Goal: Task Accomplishment & Management: Manage account settings

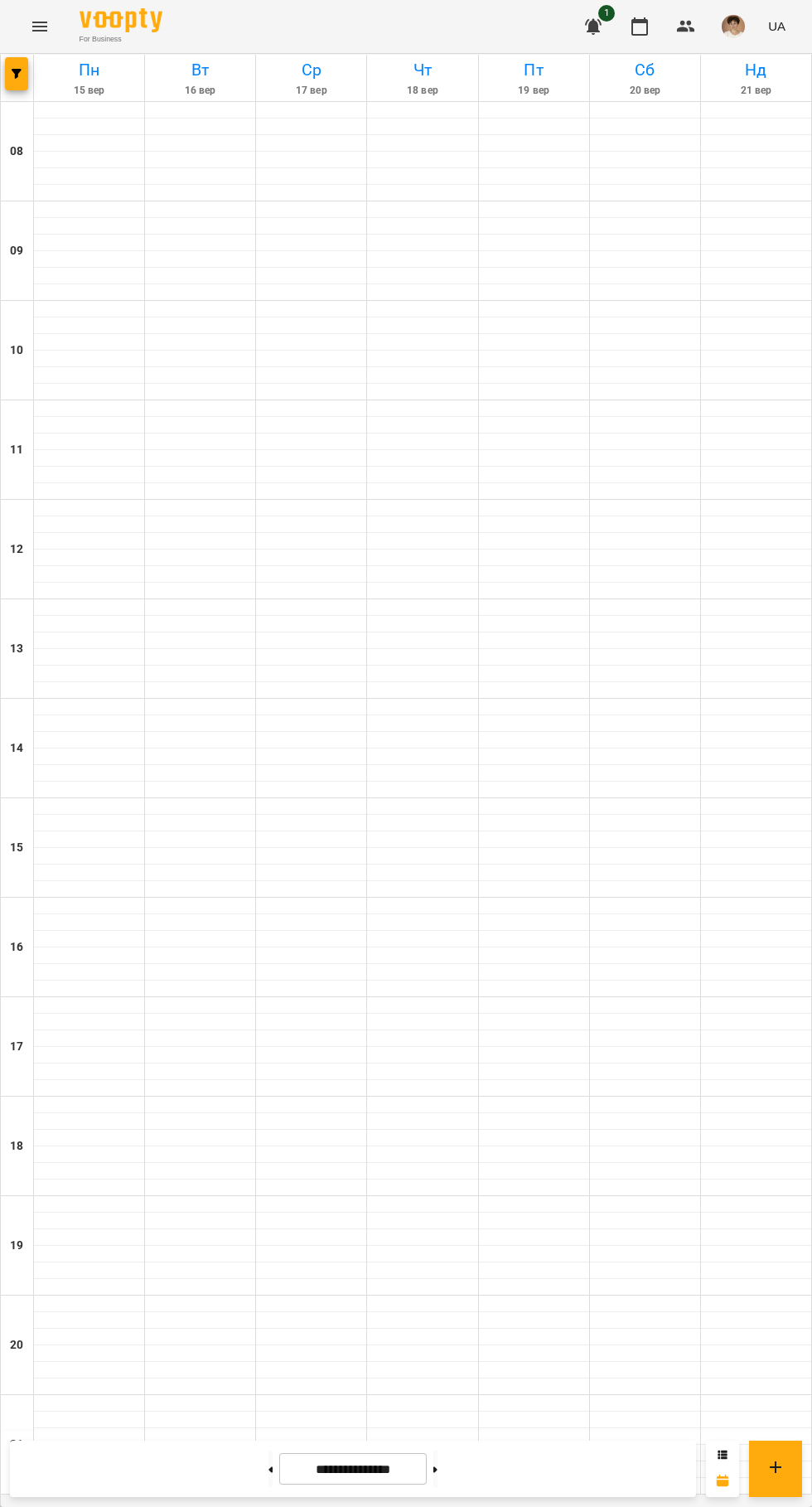
click at [732, 23] on img "button" at bounding box center [732, 26] width 23 height 23
click at [721, 168] on div at bounding box center [406, 753] width 812 height 1507
click at [737, 27] on img "button" at bounding box center [732, 26] width 23 height 23
click at [721, 155] on span "Вийти" at bounding box center [719, 152] width 105 height 19
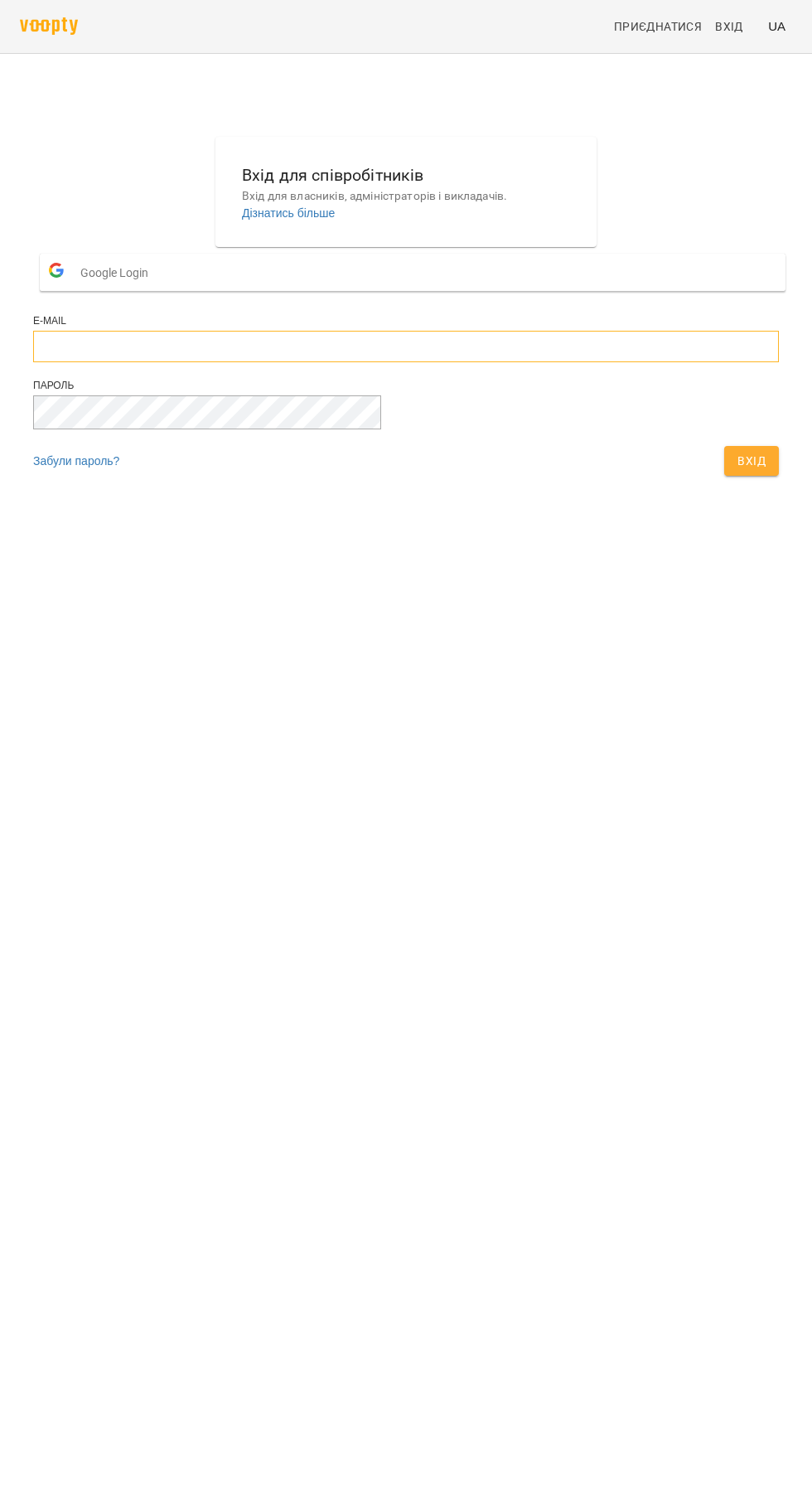
click at [495, 362] on input "email" at bounding box center [406, 346] width 745 height 32
type input "**********"
click at [724, 446] on button "Вхід" at bounding box center [751, 461] width 55 height 30
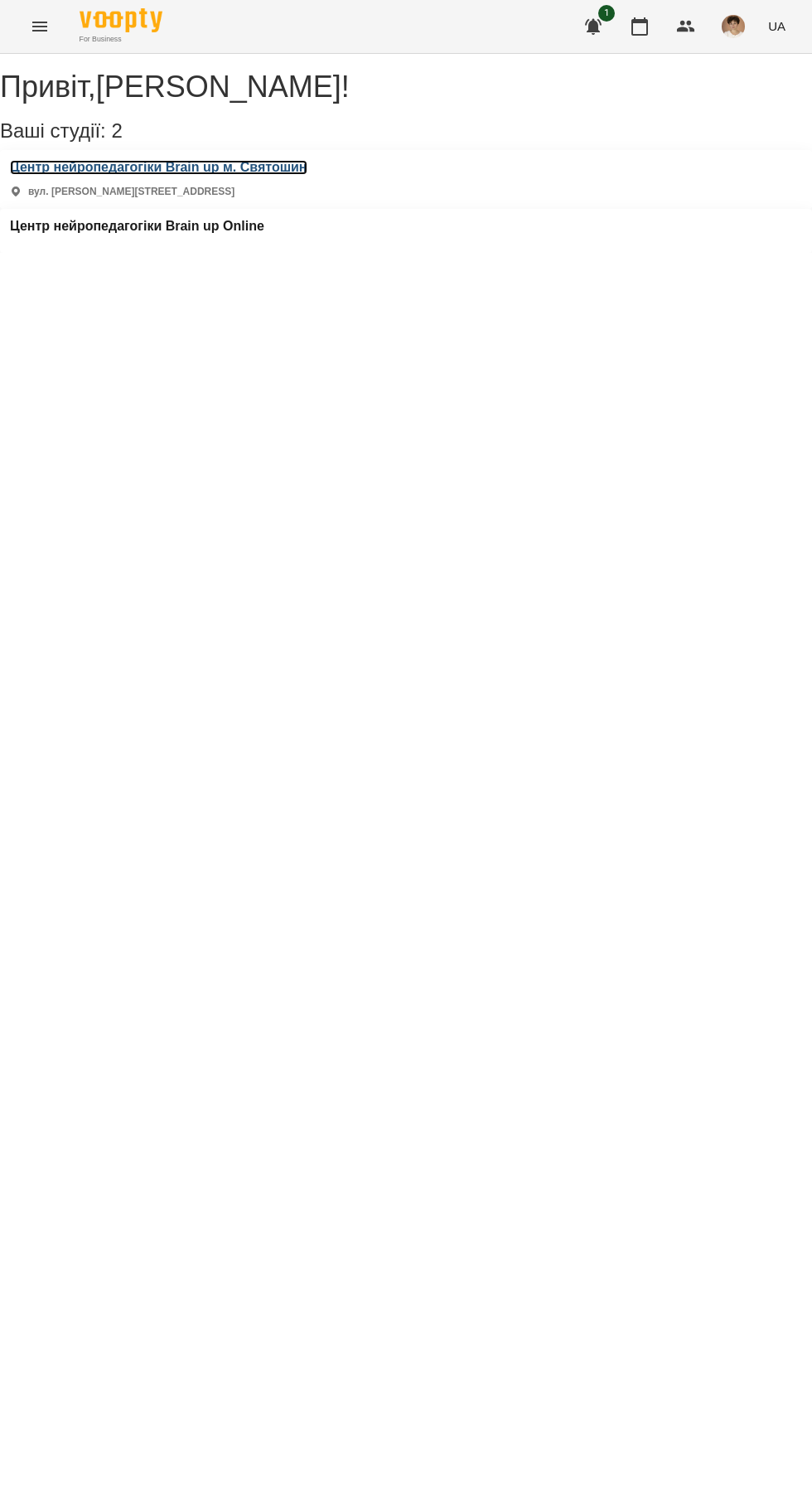
click at [243, 175] on h3 "Центр нейропедагогіки Brain up м. Святошин" at bounding box center [159, 167] width 297 height 15
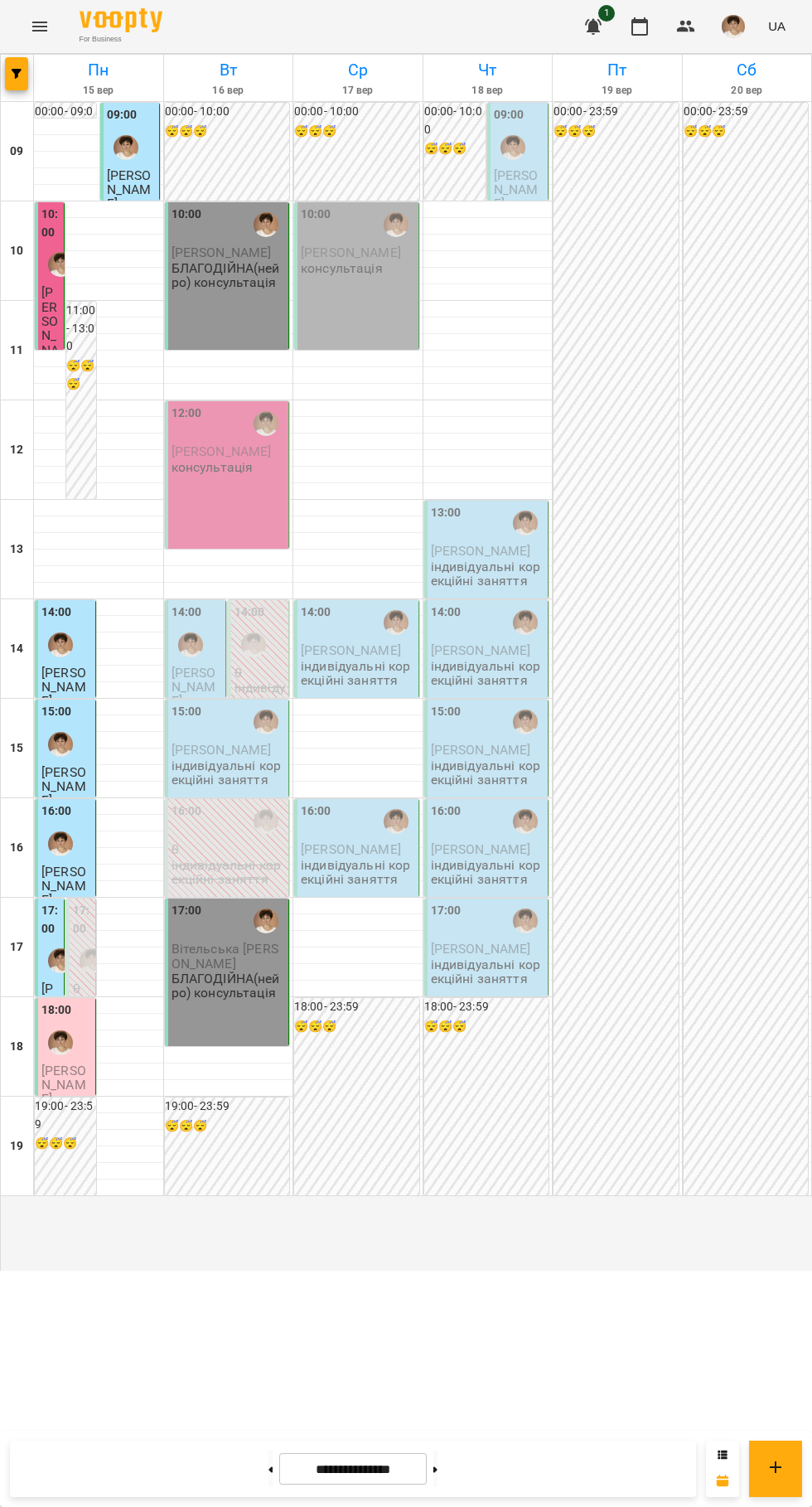
click at [269, 1470] on icon at bounding box center [271, 1469] width 4 height 6
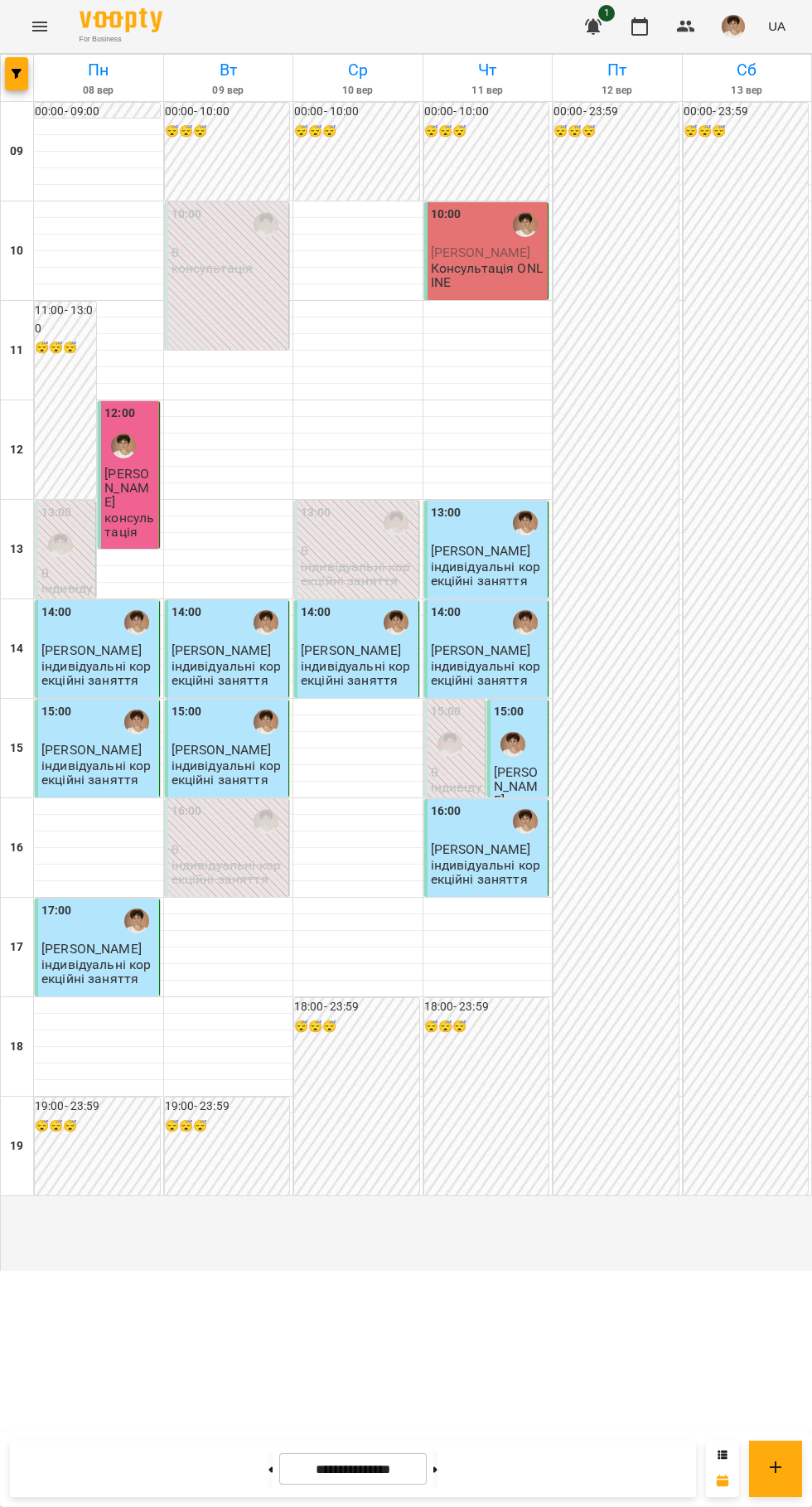
click at [437, 1470] on icon at bounding box center [435, 1469] width 4 height 6
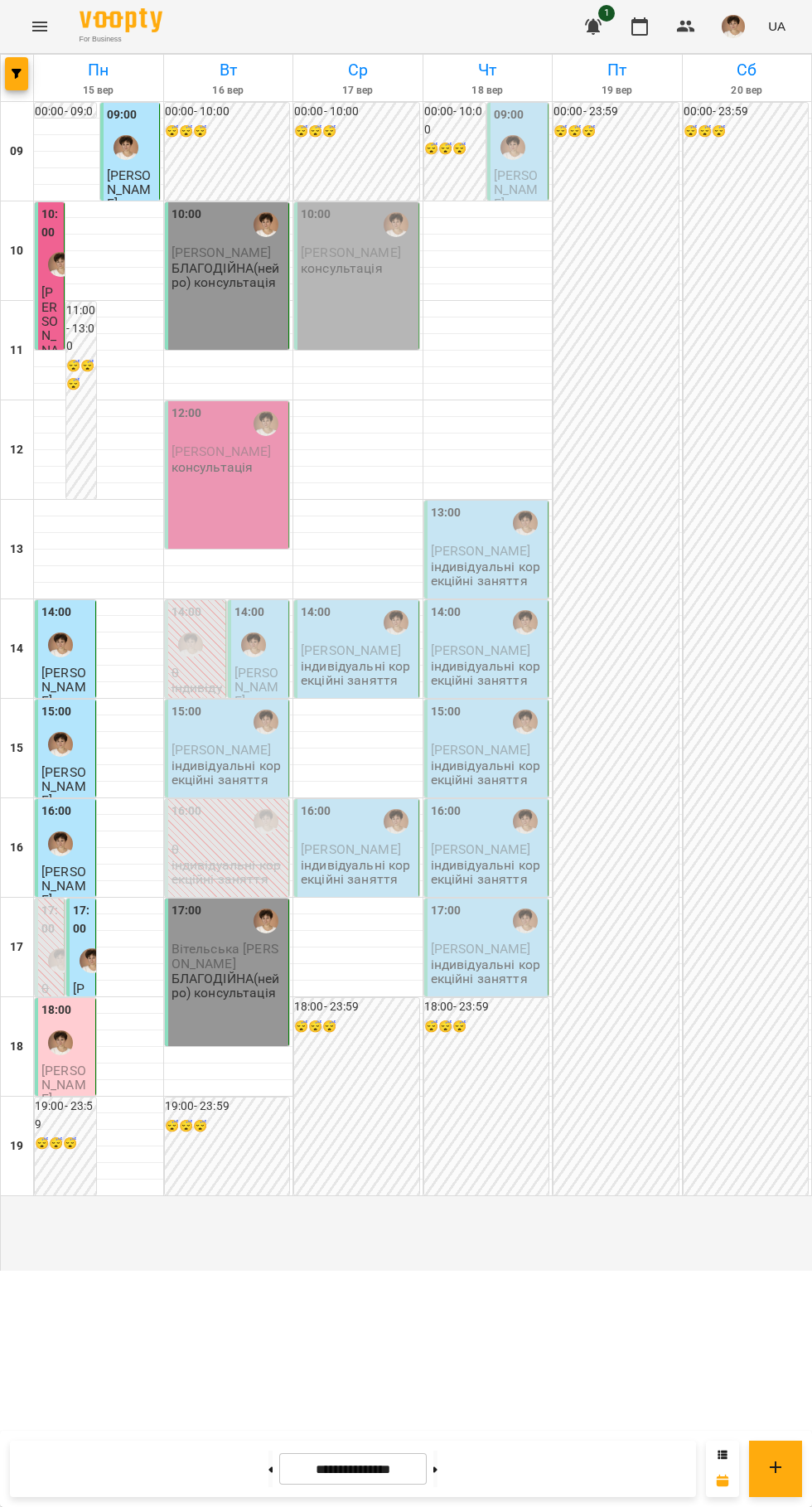
click at [437, 1471] on button at bounding box center [435, 1468] width 4 height 36
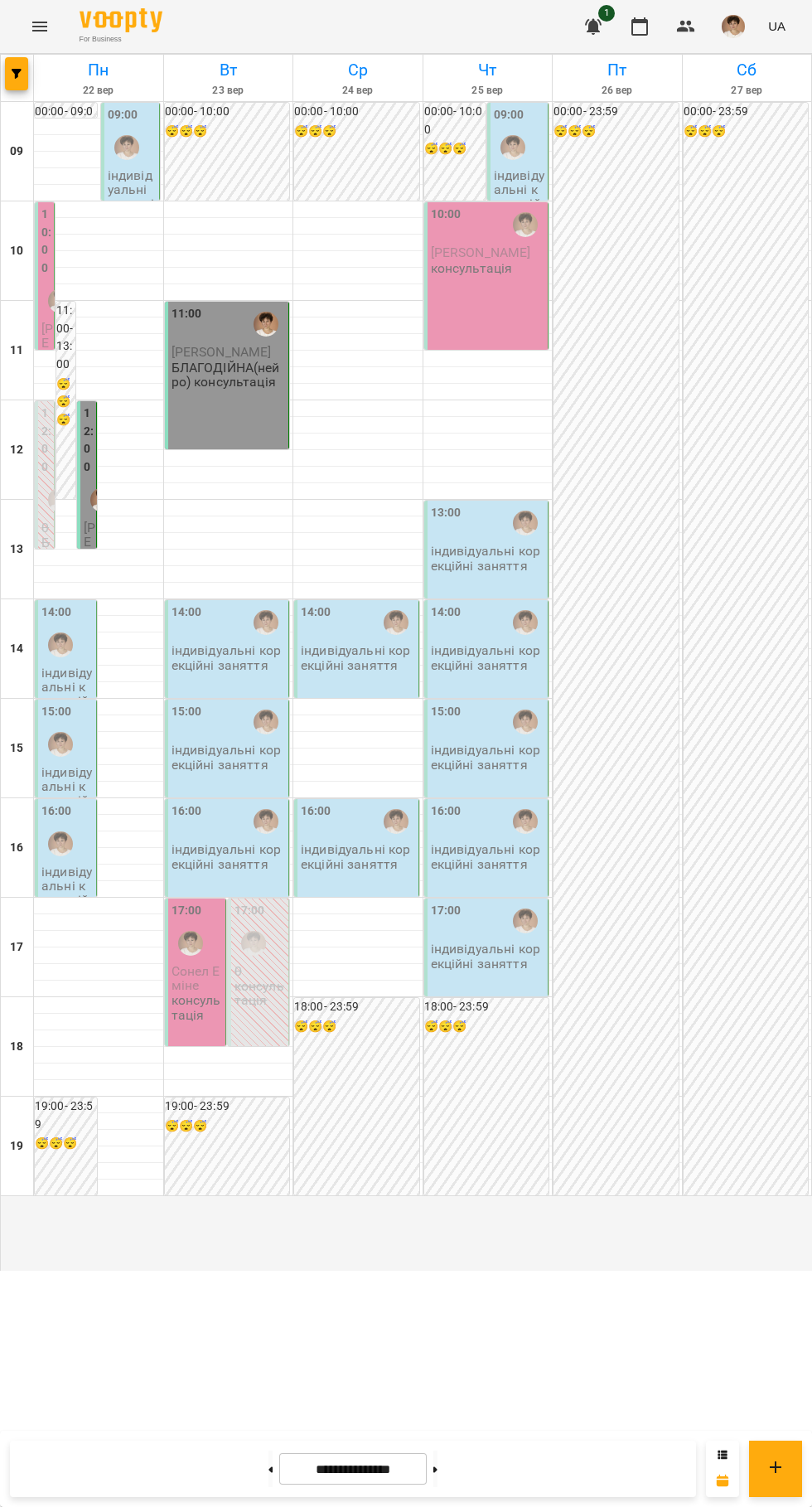
click at [437, 1470] on icon at bounding box center [435, 1469] width 4 height 6
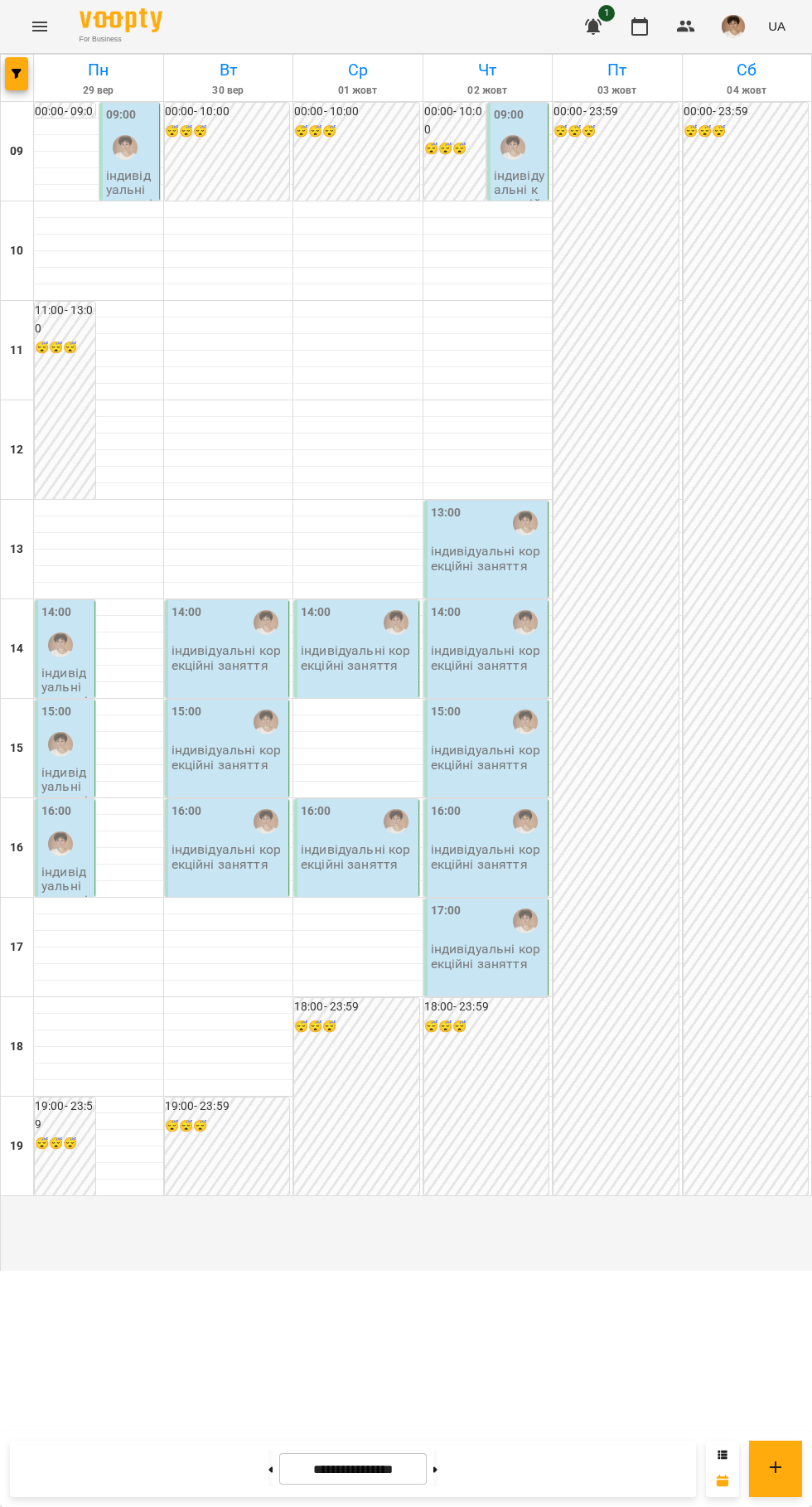
click at [269, 1470] on icon at bounding box center [271, 1469] width 4 height 6
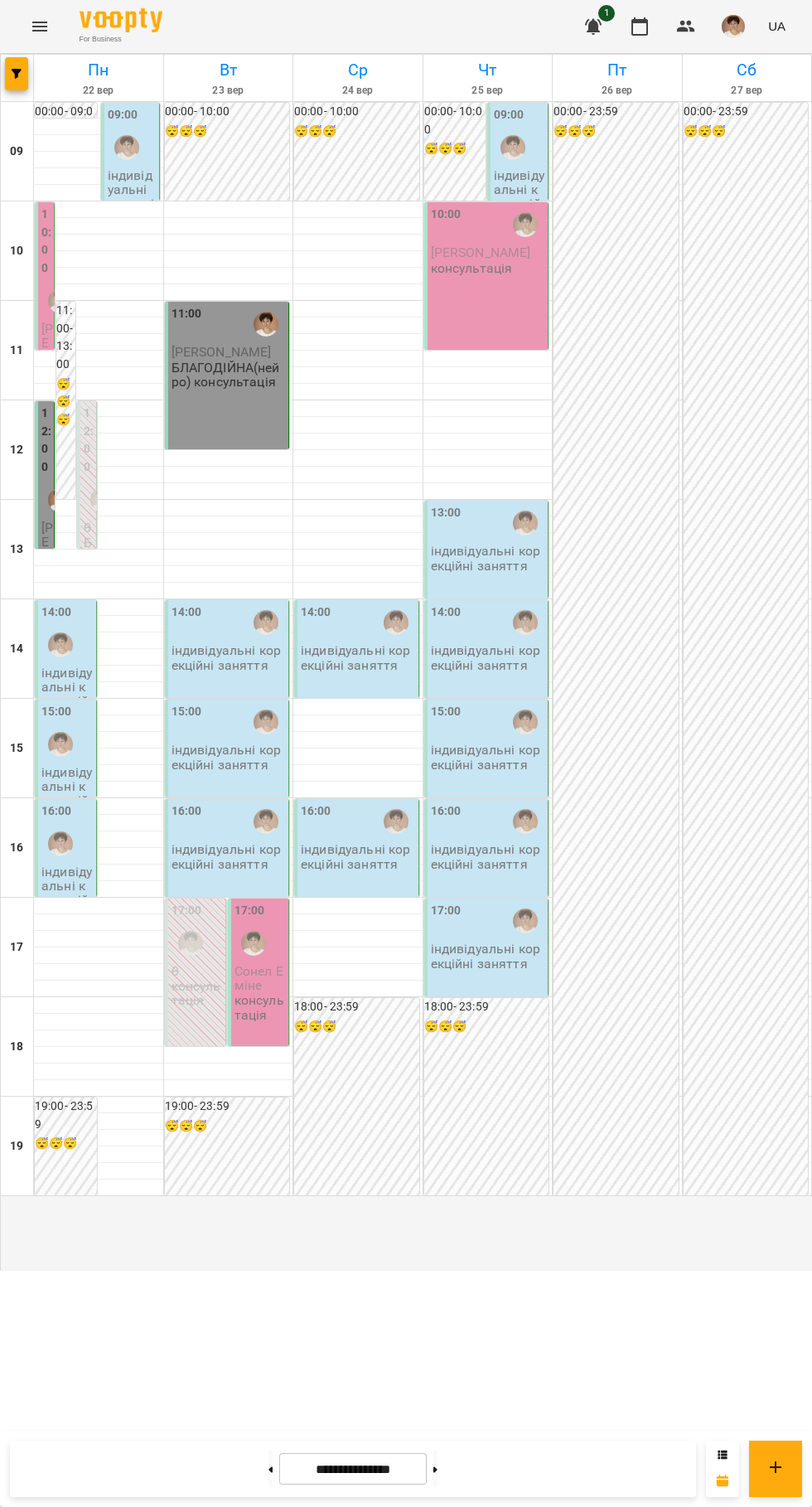
click at [437, 1470] on icon at bounding box center [435, 1469] width 4 height 6
type input "**********"
